Goal: Task Accomplishment & Management: Complete application form

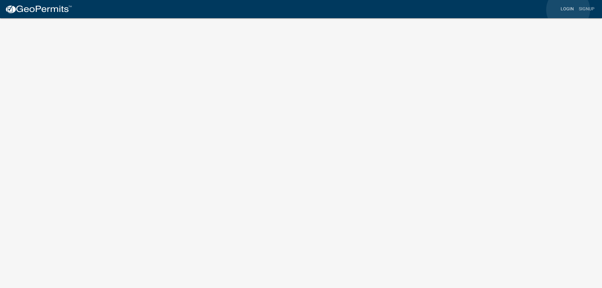
click at [568, 10] on link "Login" at bounding box center [567, 9] width 18 height 12
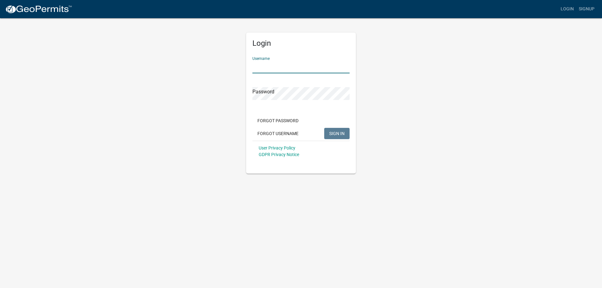
click at [271, 67] on input "Username" at bounding box center [300, 67] width 97 height 13
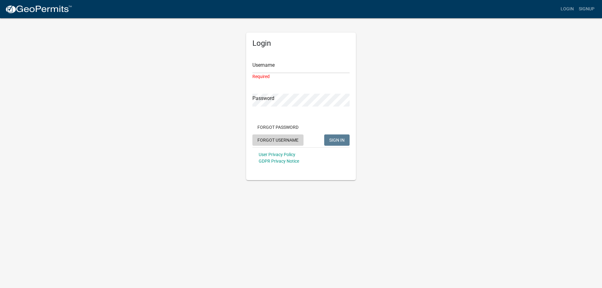
click at [286, 133] on div "Forgot Password Forgot Username SIGN IN" at bounding box center [300, 135] width 97 height 26
click at [289, 140] on button "Forgot Username" at bounding box center [277, 140] width 51 height 11
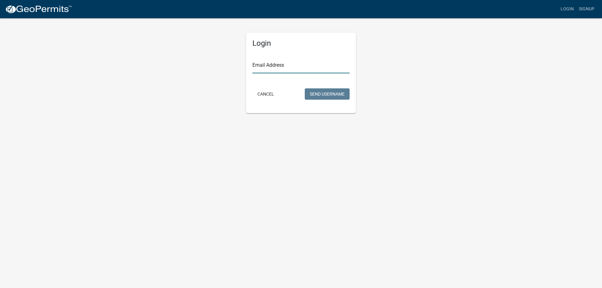
click at [270, 64] on input "Email Address" at bounding box center [300, 67] width 97 height 13
type input "[EMAIL_ADDRESS][DOMAIN_NAME]"
click at [323, 96] on button "Send Username" at bounding box center [327, 93] width 45 height 11
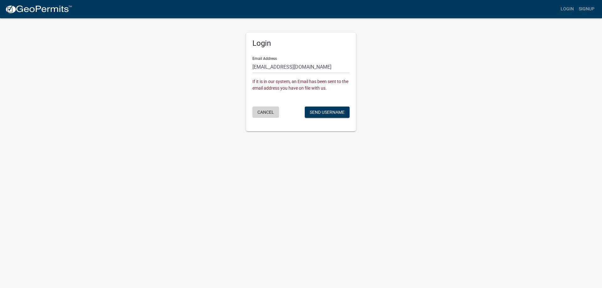
click at [268, 112] on button "Cancel" at bounding box center [265, 112] width 27 height 11
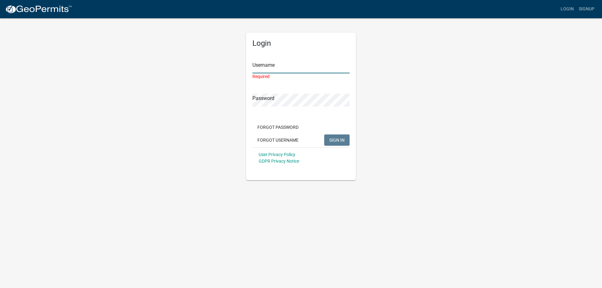
click at [277, 64] on input "Username" at bounding box center [300, 67] width 97 height 13
type input "N"
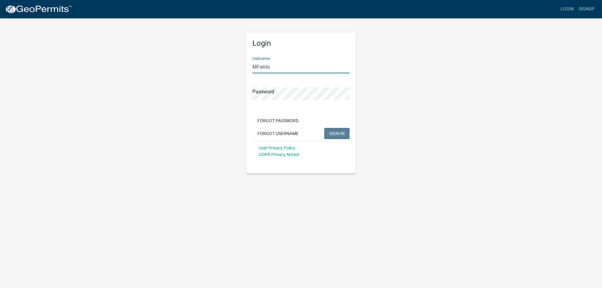
type input "MFields"
click at [340, 134] on span "SIGN IN" at bounding box center [336, 133] width 15 height 5
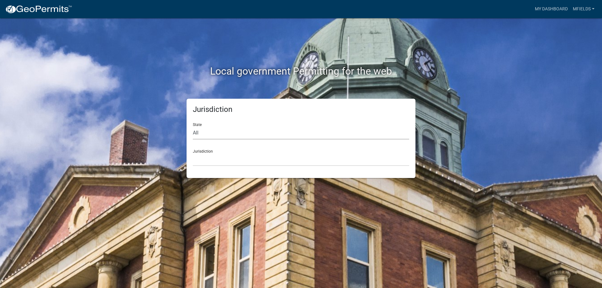
click at [193, 127] on select "All [US_STATE] [US_STATE] [US_STATE] [US_STATE] [US_STATE] [US_STATE] [US_STATE…" at bounding box center [301, 133] width 216 height 13
select select "[US_STATE]"
click option "[US_STATE]" at bounding box center [0, 0] width 0 height 0
click at [193, 153] on select "City of [GEOGRAPHIC_DATA], [US_STATE] City of [GEOGRAPHIC_DATA], [US_STATE] Cit…" at bounding box center [301, 159] width 216 height 13
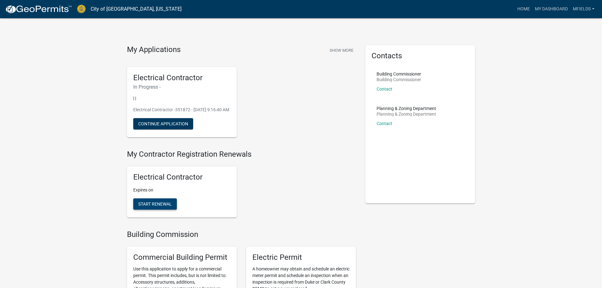
click at [160, 207] on span "Start Renewal" at bounding box center [155, 204] width 34 height 5
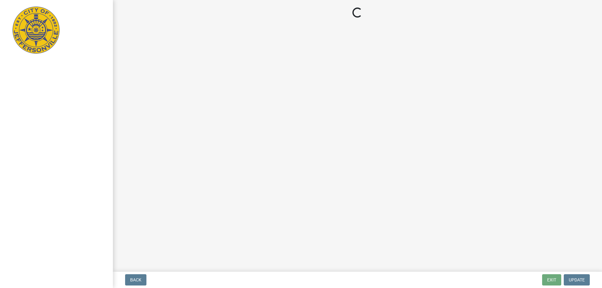
select select "IN"
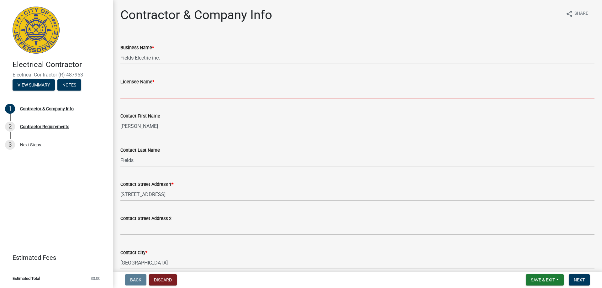
click at [132, 93] on input "Licensee Name *" at bounding box center [357, 92] width 474 height 13
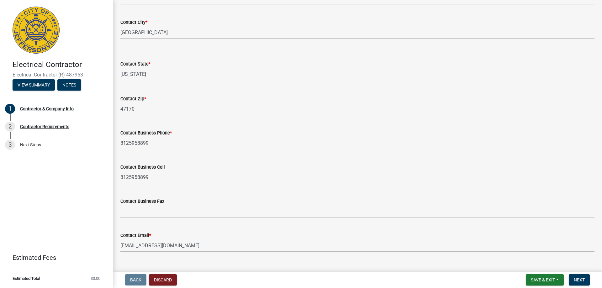
scroll to position [243, 0]
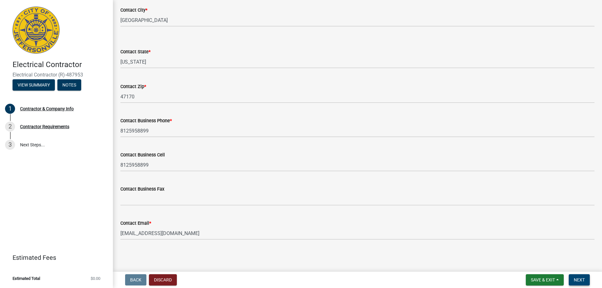
type input "[PERSON_NAME]"
click at [580, 282] on span "Next" at bounding box center [579, 280] width 11 height 5
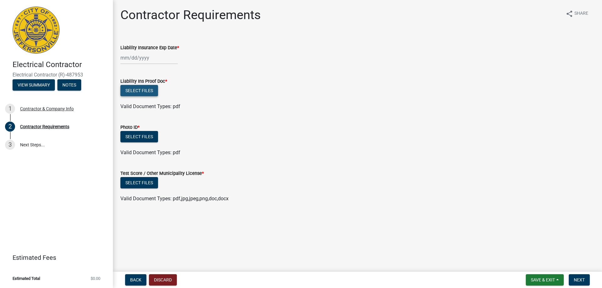
click at [146, 92] on button "Select files" at bounding box center [139, 90] width 38 height 11
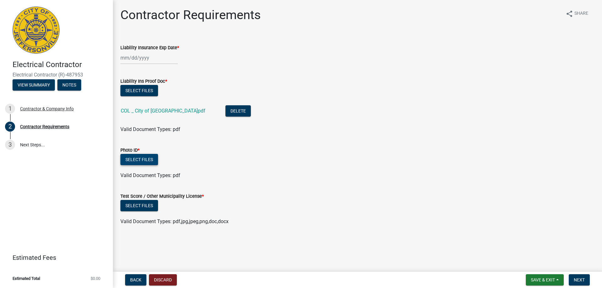
click at [137, 158] on button "Select files" at bounding box center [139, 159] width 38 height 11
click at [404, 232] on div "Contractor Requirements share Share Liability Insurance Exp Date * Liability In…" at bounding box center [358, 122] width 484 height 229
click at [142, 159] on button "Select files" at bounding box center [139, 159] width 38 height 11
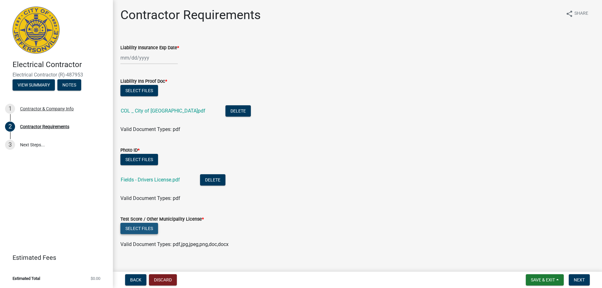
click at [141, 229] on button "Select files" at bounding box center [139, 228] width 38 height 11
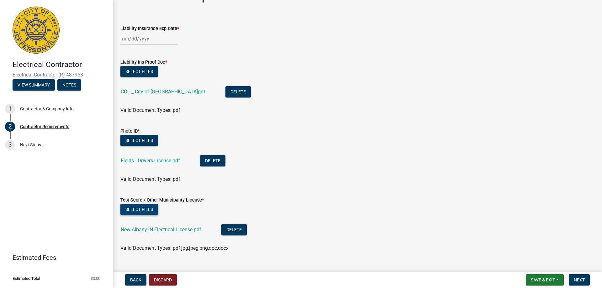
scroll to position [32, 0]
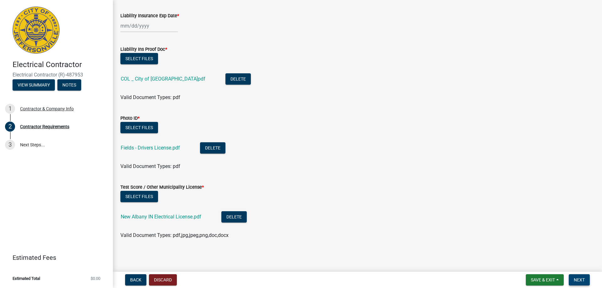
click at [578, 282] on span "Next" at bounding box center [579, 280] width 11 height 5
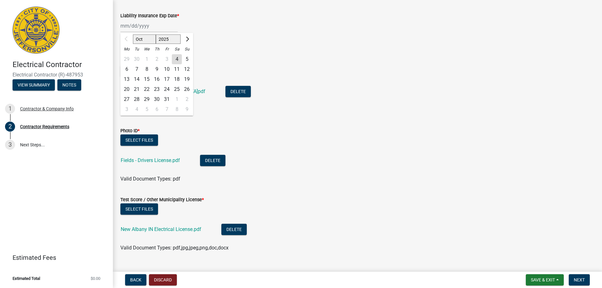
click at [124, 25] on input "Liability Insurance Exp Date *" at bounding box center [148, 25] width 57 height 13
click at [261, 152] on li "Fields - Drivers License.pdf Delete" at bounding box center [357, 161] width 474 height 23
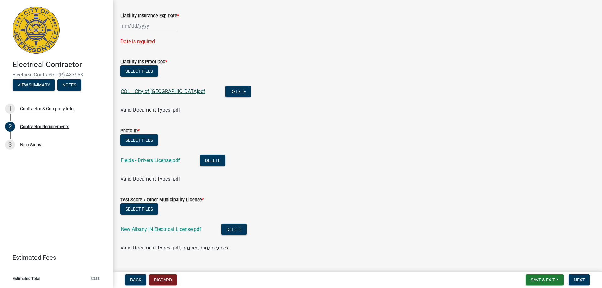
click at [155, 91] on link "COL _ City of [GEOGRAPHIC_DATA]pdf" at bounding box center [163, 91] width 85 height 6
click at [133, 27] on input "Liability Insurance Exp Date *" at bounding box center [148, 25] width 57 height 13
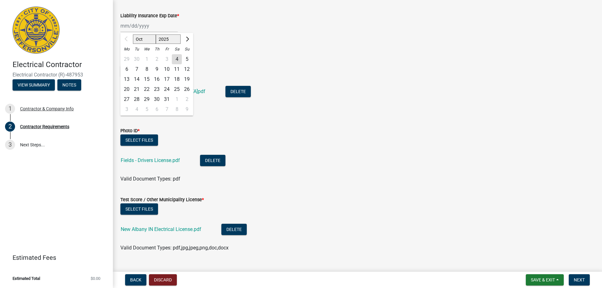
click at [133, 34] on select "Oct Nov Dec" at bounding box center [144, 38] width 23 height 9
drag, startPoint x: 151, startPoint y: 40, endPoint x: 274, endPoint y: 72, distance: 127.6
click at [273, 72] on div "Select files" at bounding box center [357, 72] width 474 height 13
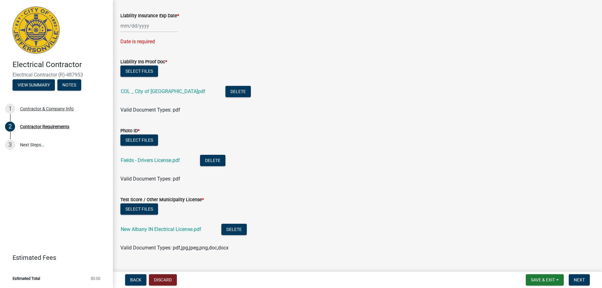
click at [138, 26] on input "Liability Insurance Exp Date *" at bounding box center [148, 25] width 57 height 13
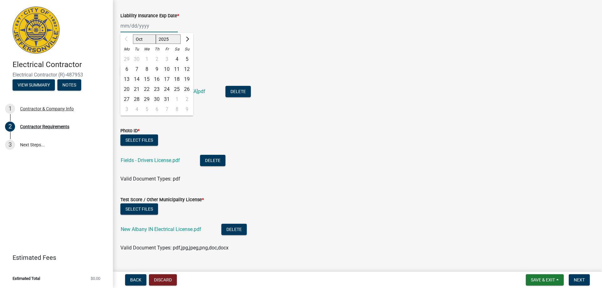
click at [120, 24] on input "Liability Insurance Exp Date *" at bounding box center [148, 25] width 57 height 13
click at [126, 38] on div at bounding box center [126, 39] width 13 height 10
click at [136, 59] on div "29 30 1 2 3 4 5" at bounding box center [156, 59] width 73 height 10
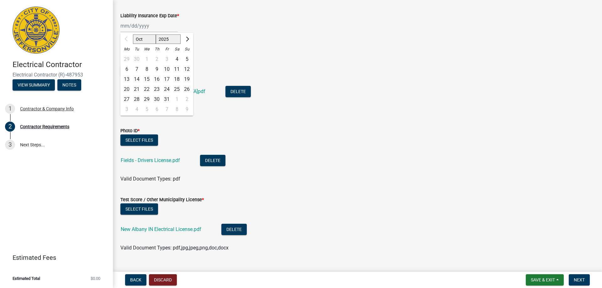
click at [136, 60] on div "29 30 1 2 3 4 5" at bounding box center [156, 59] width 73 height 10
click at [188, 40] on span "Next month" at bounding box center [186, 39] width 5 height 5
select select "1"
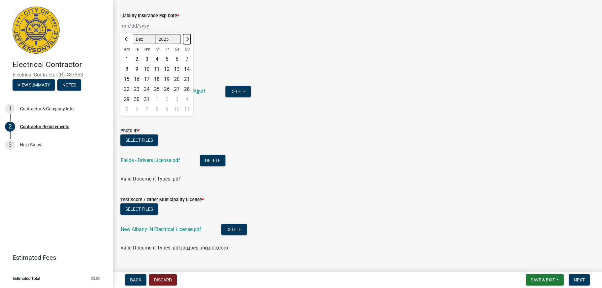
select select "2026"
click at [187, 40] on span "Next month" at bounding box center [186, 39] width 5 height 5
click at [186, 40] on span "Next month" at bounding box center [186, 39] width 5 height 5
click at [185, 40] on button "Next month" at bounding box center [187, 39] width 8 height 10
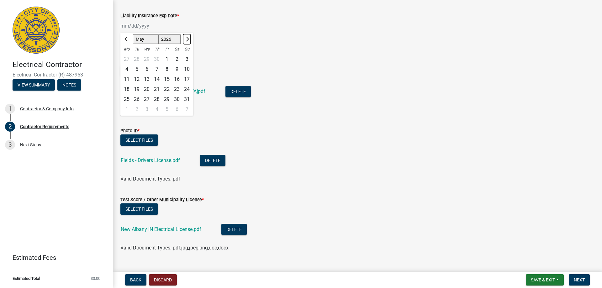
click at [185, 40] on button "Next month" at bounding box center [187, 39] width 8 height 10
click at [184, 40] on button "Next month" at bounding box center [187, 39] width 8 height 10
click at [183, 40] on button "Next month" at bounding box center [187, 39] width 8 height 10
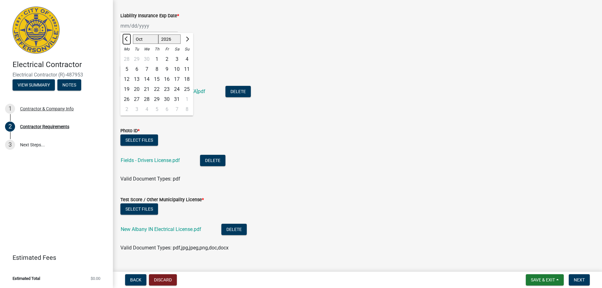
click at [126, 39] on span "Previous month" at bounding box center [127, 39] width 5 height 5
select select "9"
click at [147, 99] on div "30" at bounding box center [147, 99] width 10 height 10
type input "[DATE]"
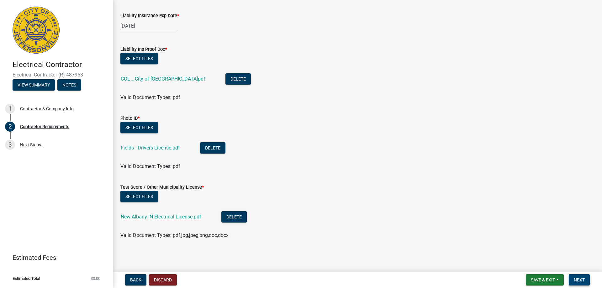
click at [579, 282] on span "Next" at bounding box center [579, 280] width 11 height 5
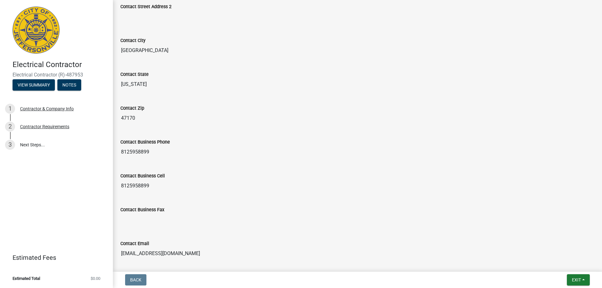
scroll to position [278, 0]
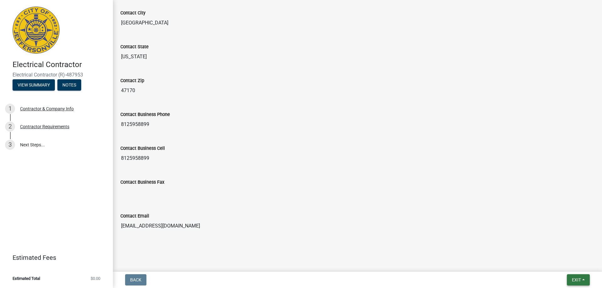
click at [574, 281] on span "Exit" at bounding box center [576, 280] width 9 height 5
click at [555, 265] on button "Save & Exit" at bounding box center [565, 263] width 50 height 15
